Goal: Find specific page/section: Find specific page/section

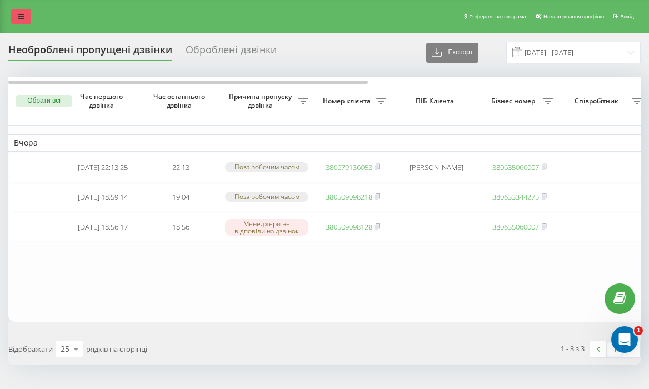
click at [22, 11] on link at bounding box center [21, 17] width 20 height 16
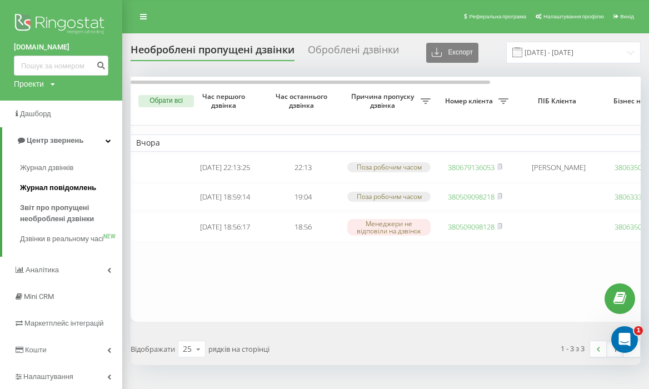
click at [76, 188] on span "Журнал повідомлень" at bounding box center [58, 187] width 76 height 11
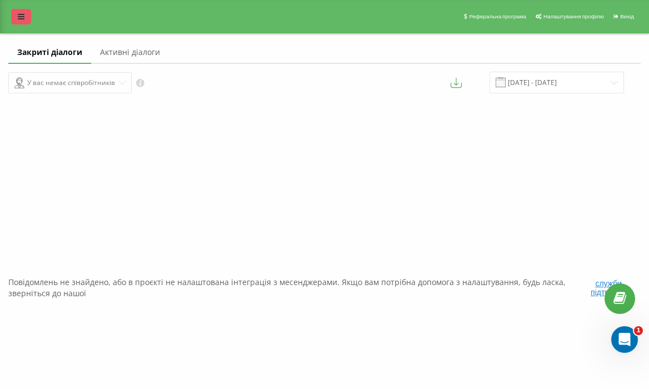
click at [16, 22] on link at bounding box center [21, 17] width 20 height 16
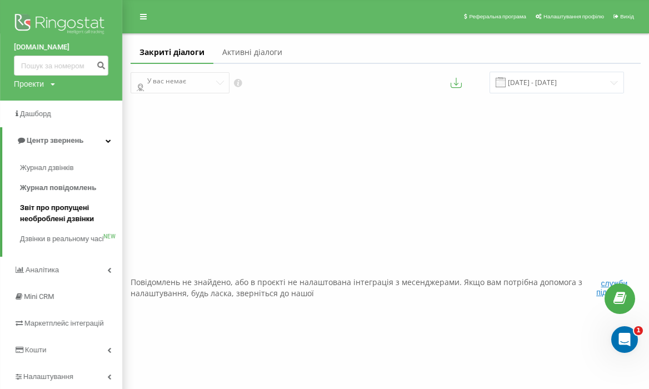
click at [62, 213] on span "Звіт про пропущені необроблені дзвінки" at bounding box center [68, 213] width 97 height 22
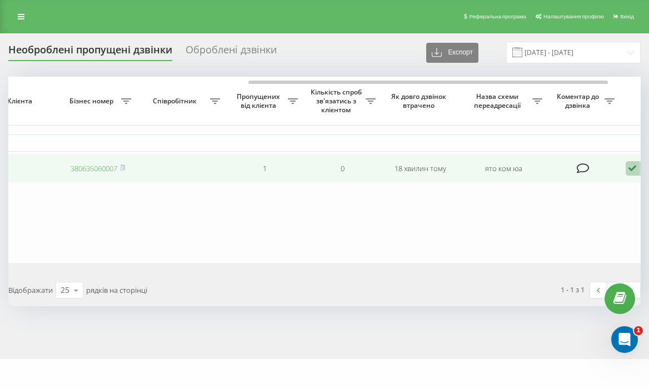
scroll to position [0, 479]
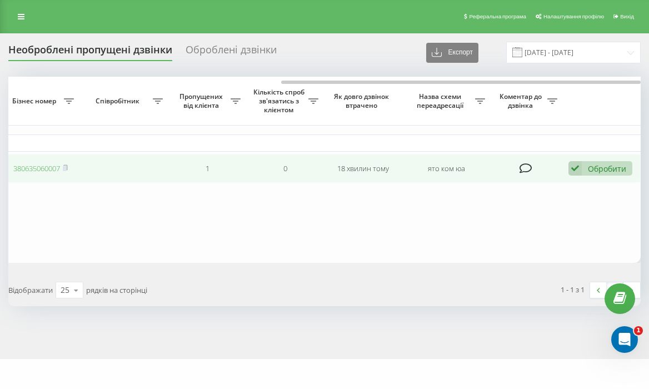
click at [588, 166] on div "Обробити Не вдалося зв'язатися Зв'язався з клієнтом за допомогою іншого каналу …" at bounding box center [601, 168] width 64 height 15
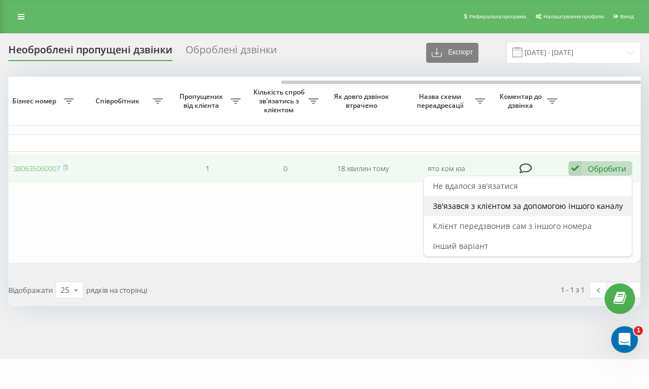
click at [525, 211] on span "Зв'язався з клієнтом за допомогою іншого каналу" at bounding box center [528, 206] width 190 height 11
